Goal: Task Accomplishment & Management: Manage account settings

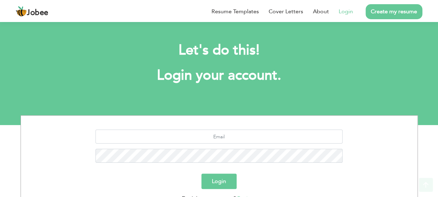
scroll to position [57, 0]
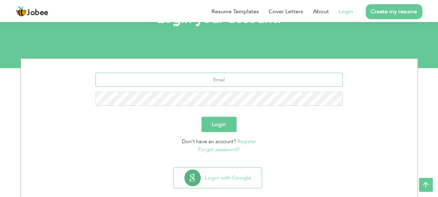
click at [220, 80] on input "text" at bounding box center [218, 79] width 247 height 14
type input "[EMAIL_ADDRESS][DOMAIN_NAME]"
click at [224, 120] on button "Login" at bounding box center [218, 123] width 35 height 15
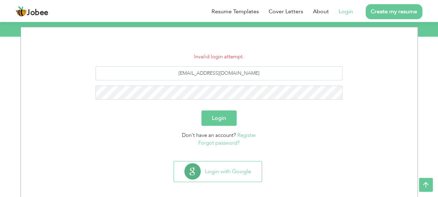
scroll to position [93, 0]
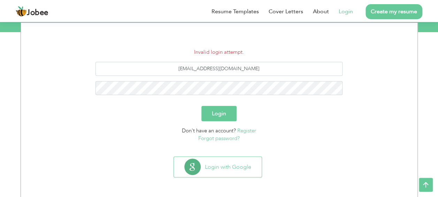
click at [223, 114] on button "Login" at bounding box center [218, 113] width 35 height 15
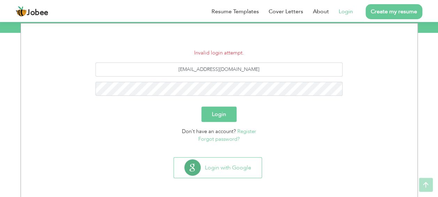
scroll to position [93, 0]
